Goal: Information Seeking & Learning: Learn about a topic

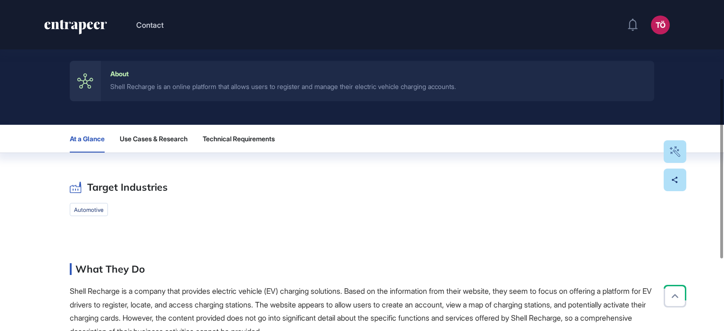
scroll to position [236, 0]
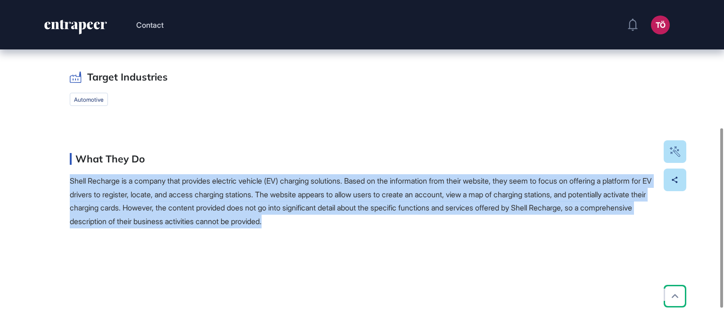
drag, startPoint x: 408, startPoint y: 220, endPoint x: 47, endPoint y: 184, distance: 362.9
click at [47, 184] on div "At a Glance Use Cases & Research Technical Requirements Target Industries autom…" at bounding box center [362, 122] width 724 height 214
copy span "Shell Recharge is a company that provides electric vehicle (EV) charging soluti…"
click at [405, 179] on span "Shell Recharge is a company that provides electric vehicle (EV) charging soluti…" at bounding box center [361, 201] width 582 height 50
click at [522, 194] on span "Shell Recharge is a company that provides electric vehicle (EV) charging soluti…" at bounding box center [361, 201] width 582 height 50
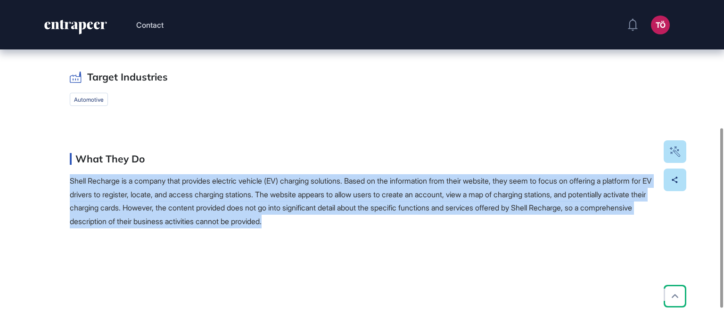
click at [457, 243] on div "Edit Page Startup Shell-Recharge Powering your electric journey with Shell Rech…" at bounding box center [362, 80] width 724 height 533
click at [375, 179] on span "Shell Recharge is a company that provides electric vehicle (EV) charging soluti…" at bounding box center [361, 201] width 582 height 50
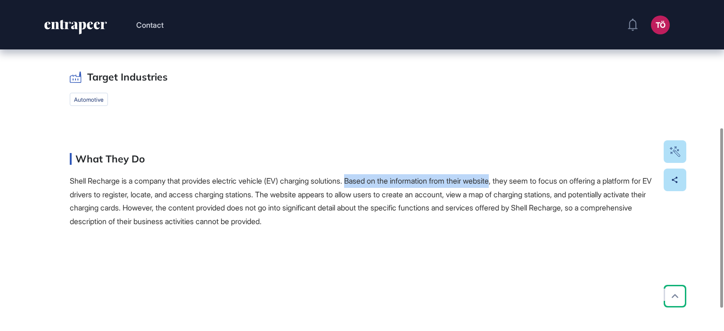
drag, startPoint x: 363, startPoint y: 180, endPoint x: 518, endPoint y: 182, distance: 154.7
click at [518, 182] on span "Shell Recharge is a company that provides electric vehicle (EV) charging soluti…" at bounding box center [361, 201] width 582 height 50
copy span "Based on the information from their website"
